Goal: Task Accomplishment & Management: Use online tool/utility

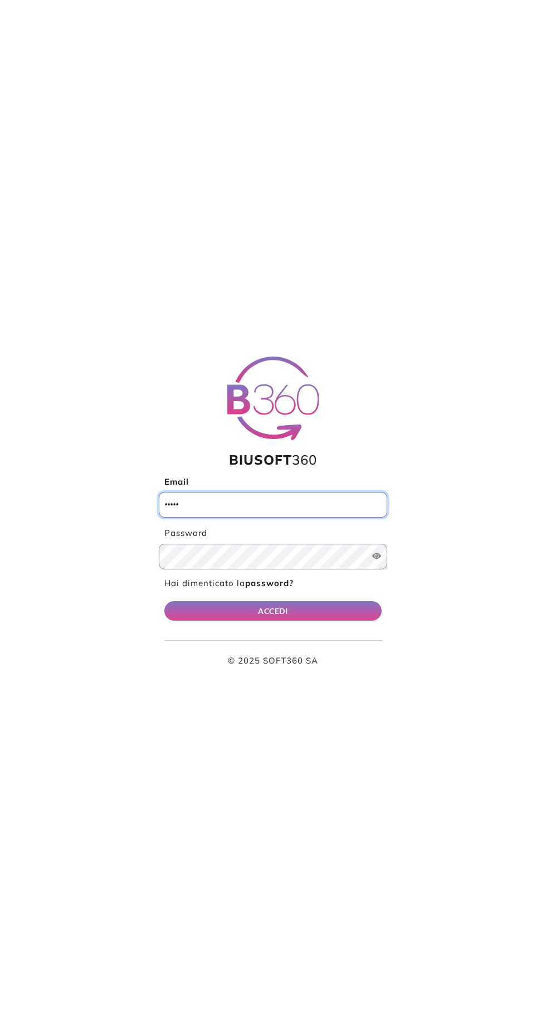
type input "**********"
click at [164, 601] on button "ACCEDI" at bounding box center [272, 611] width 217 height 20
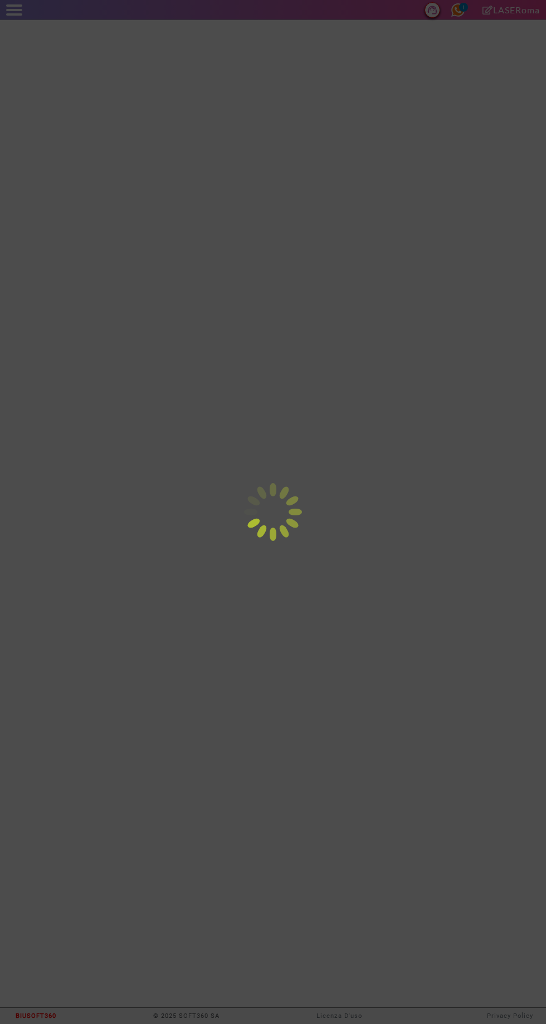
select select "*"
